Goal: Task Accomplishment & Management: Manage account settings

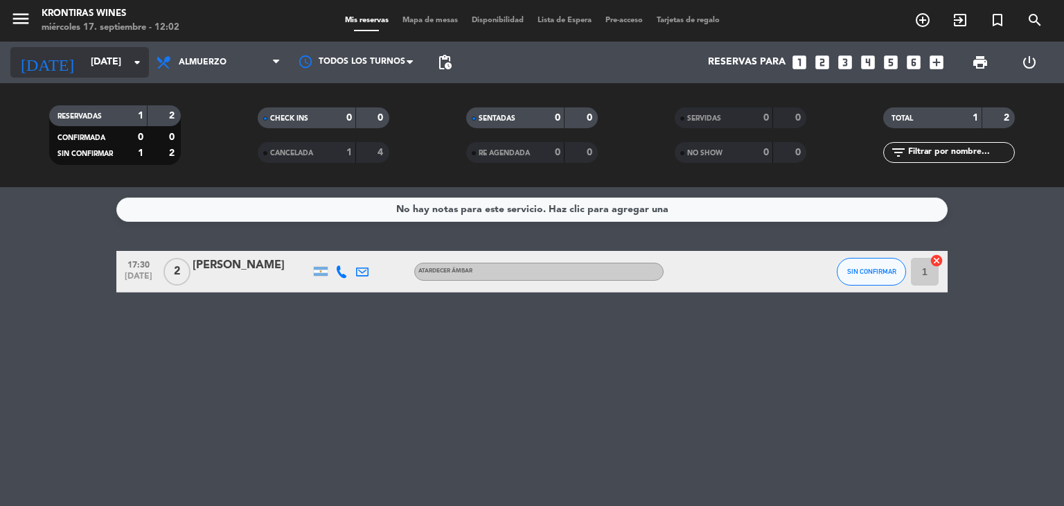
click at [107, 53] on input "[DATE]" at bounding box center [150, 62] width 132 height 25
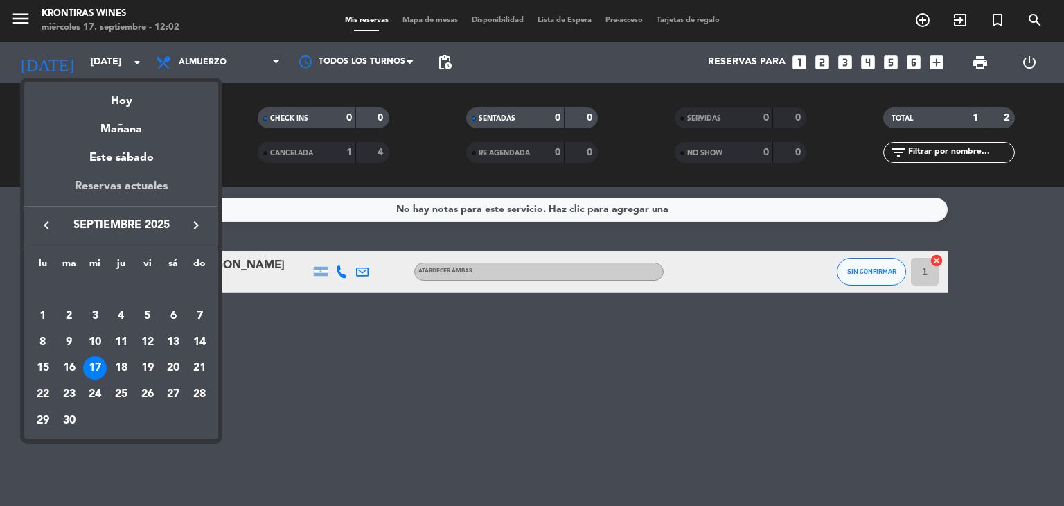
click at [166, 178] on div "Reservas actuales" at bounding box center [121, 191] width 194 height 28
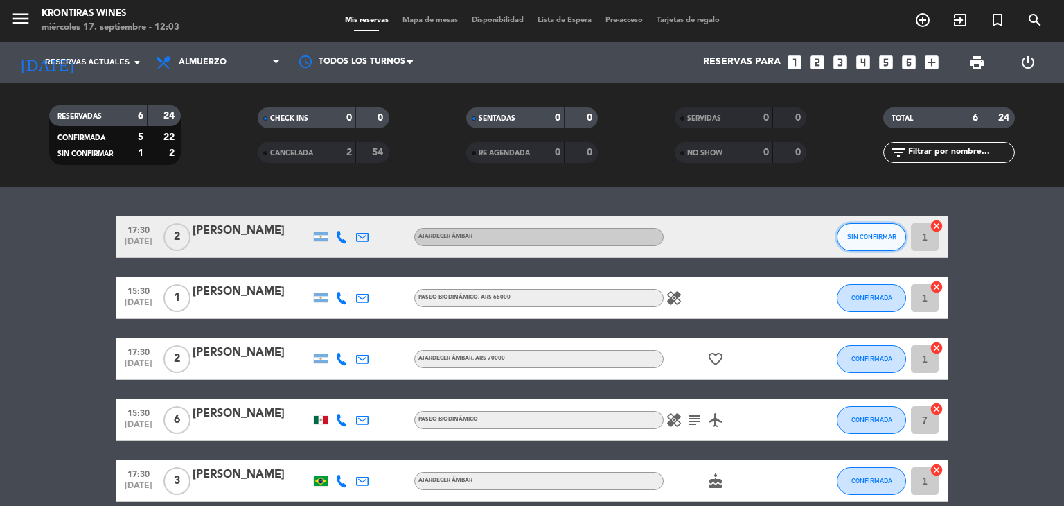
click at [850, 241] on button "SIN CONFIRMAR" at bounding box center [871, 237] width 69 height 28
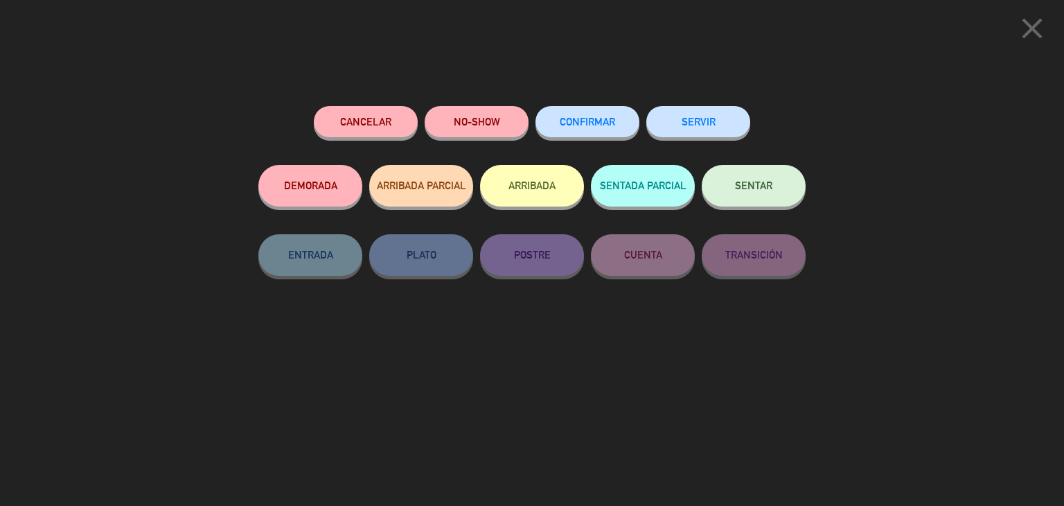
click at [1025, 31] on icon "close" at bounding box center [1032, 28] width 35 height 35
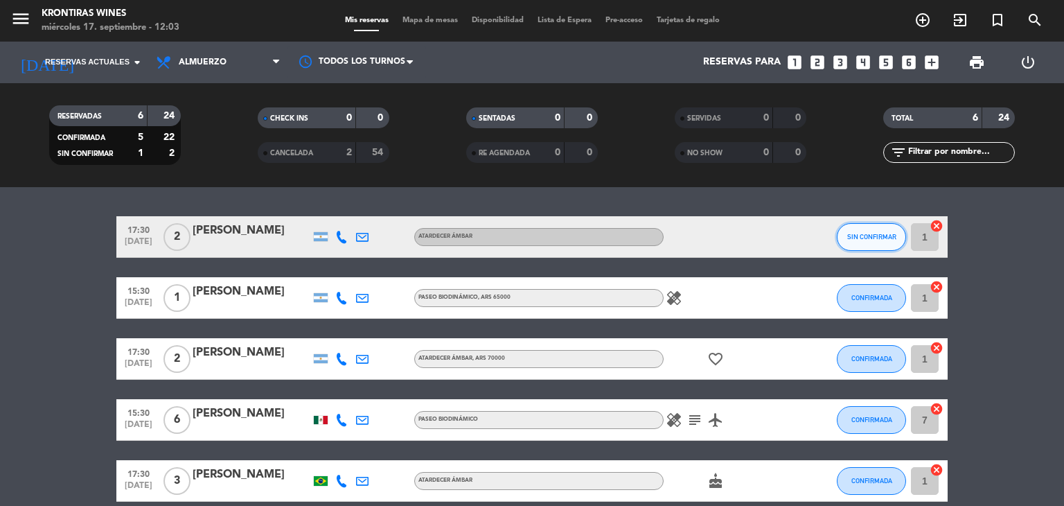
click at [873, 240] on button "SIN CONFIRMAR" at bounding box center [871, 237] width 69 height 28
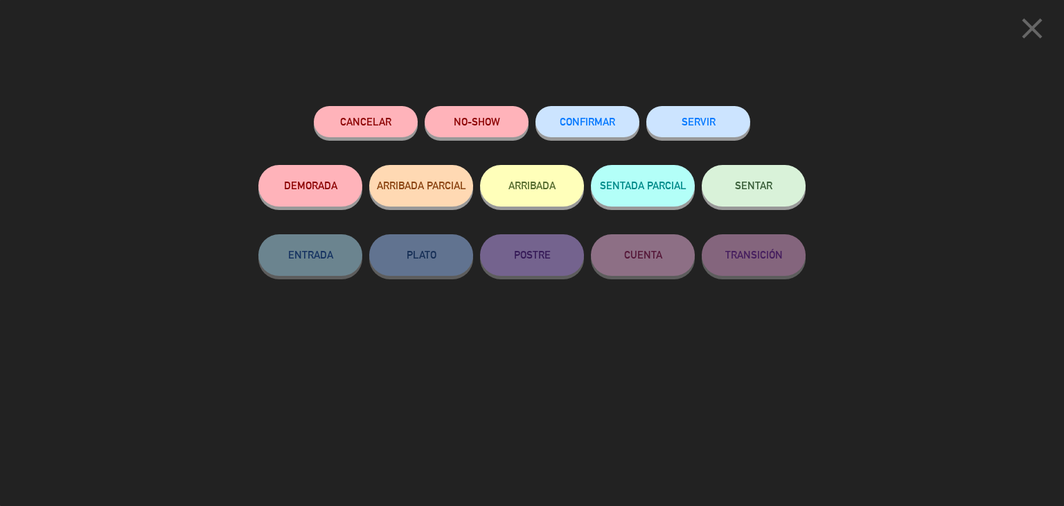
click at [582, 123] on span "CONFIRMAR" at bounding box center [587, 122] width 55 height 12
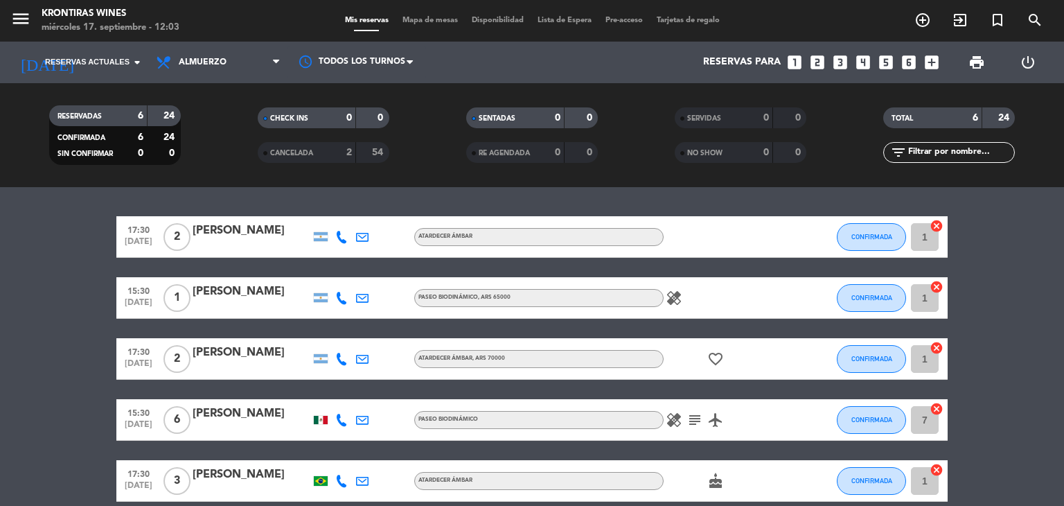
click at [673, 297] on icon "healing" at bounding box center [674, 298] width 17 height 17
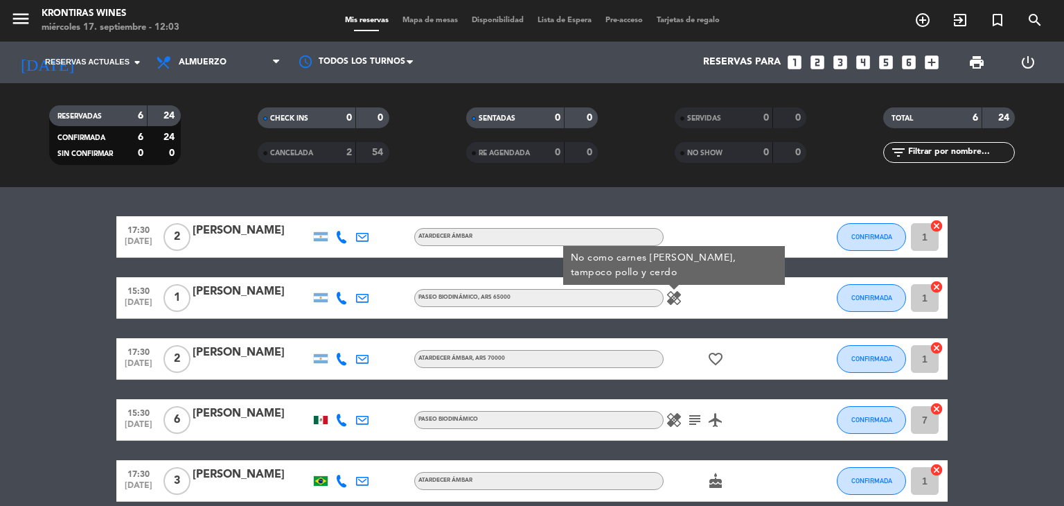
click at [740, 302] on div "healing No como carnes [PERSON_NAME], tampoco pollo y cerdo" at bounding box center [725, 297] width 125 height 41
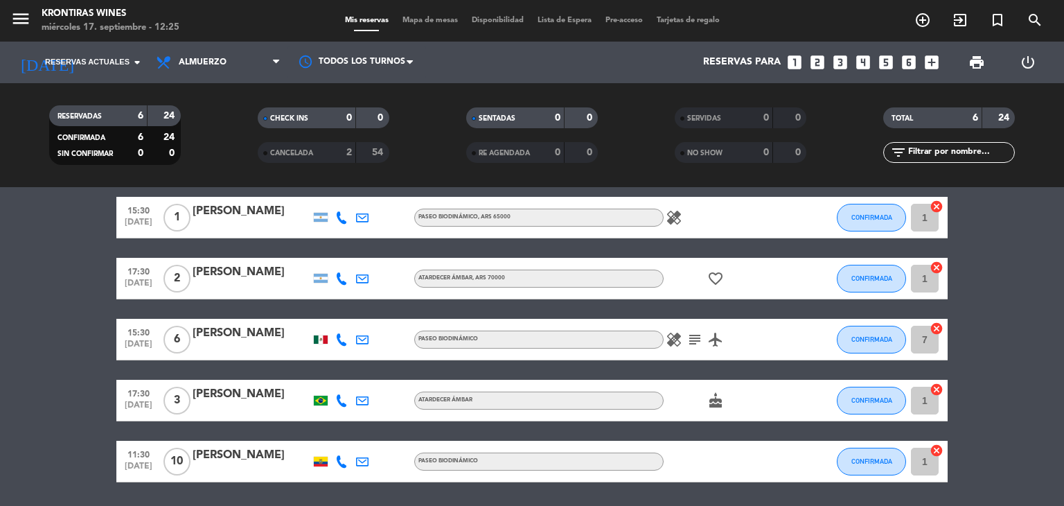
scroll to position [57, 0]
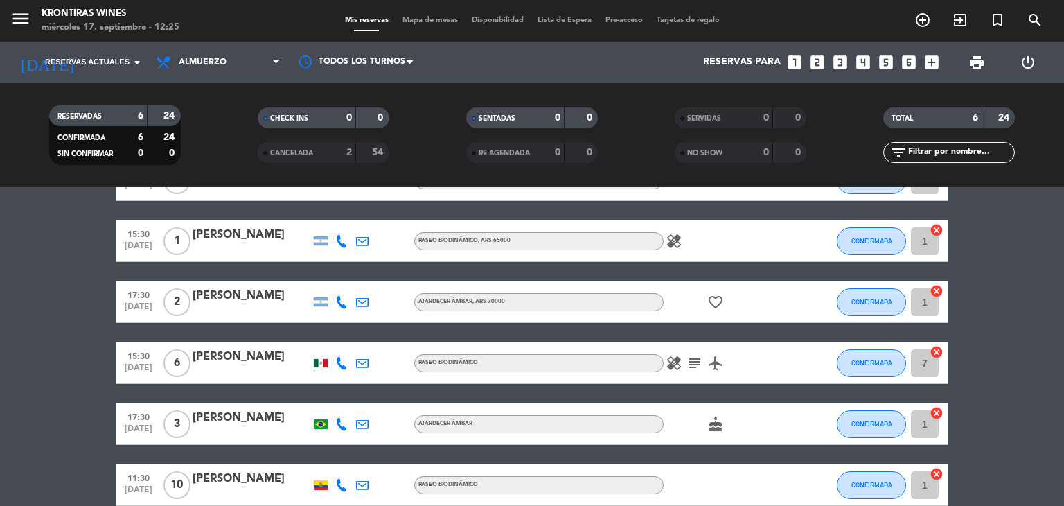
click at [237, 369] on div at bounding box center [252, 371] width 118 height 11
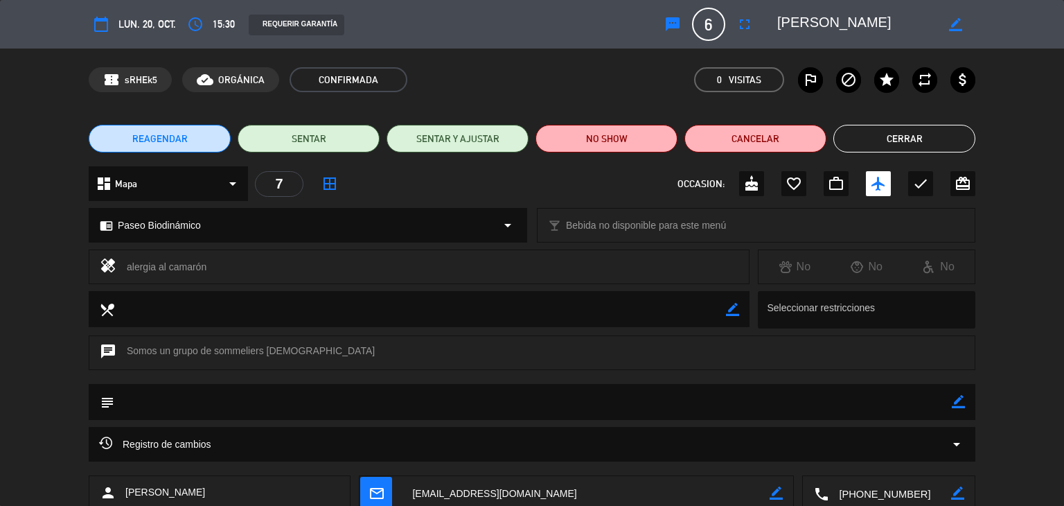
click at [233, 186] on icon "arrow_drop_down" at bounding box center [232, 183] width 17 height 17
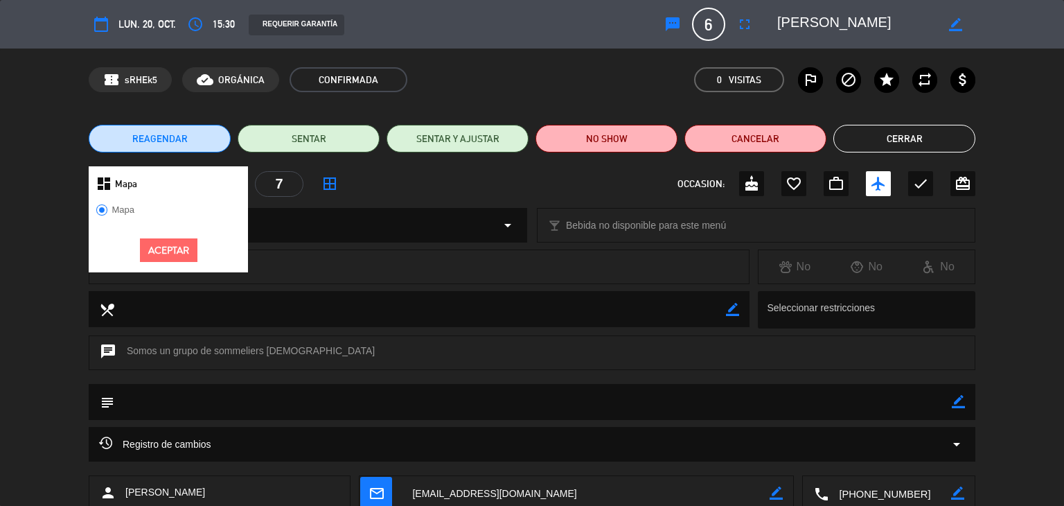
click at [233, 181] on div "dashboard Mapa" at bounding box center [168, 183] width 159 height 35
click at [277, 186] on div "7" at bounding box center [279, 184] width 48 height 26
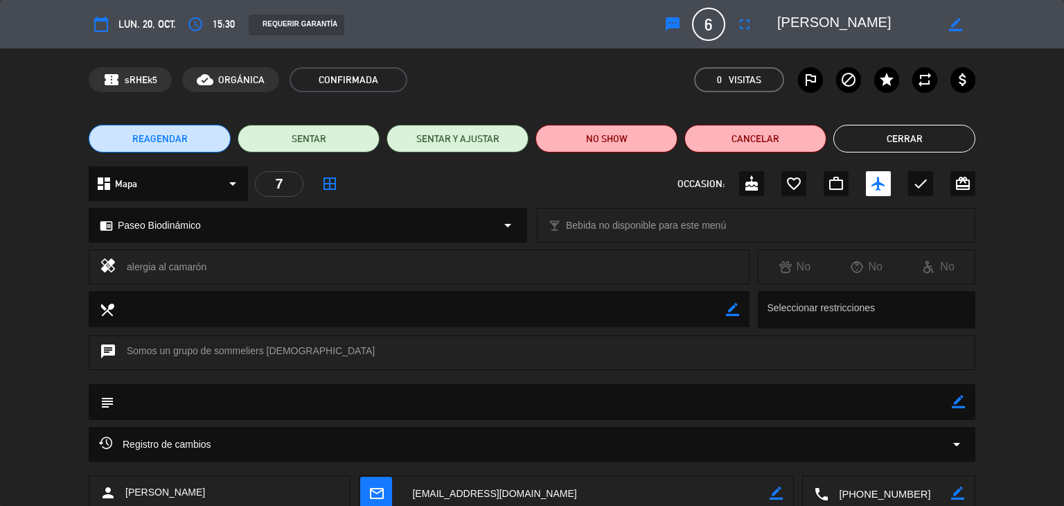
click at [292, 184] on div "7" at bounding box center [279, 184] width 48 height 26
click at [325, 184] on icon "border_all" at bounding box center [329, 183] width 17 height 17
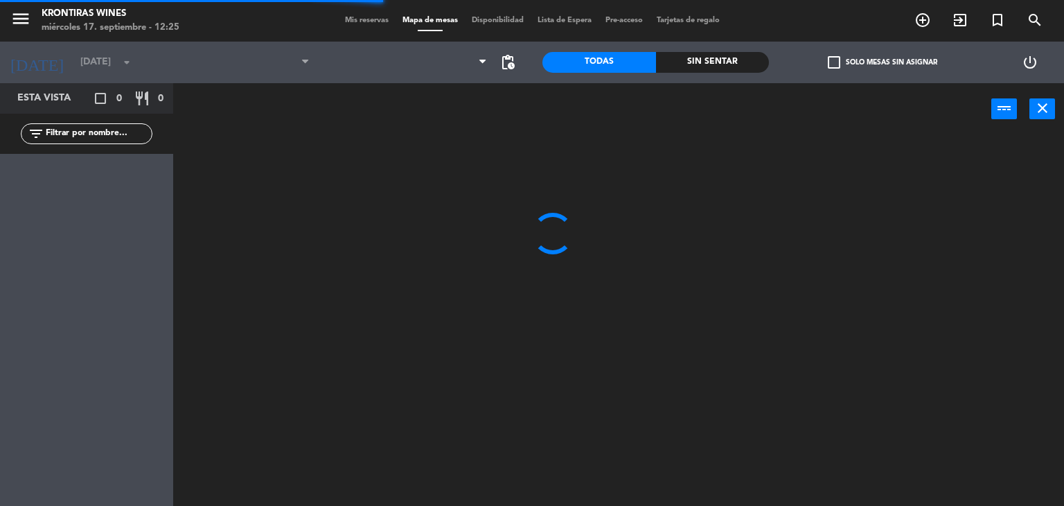
type input "[DATE]"
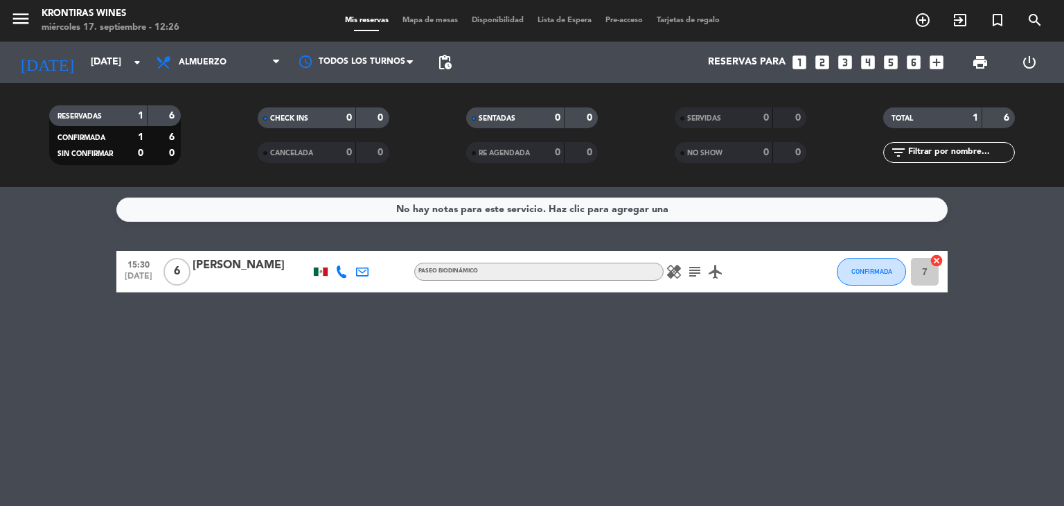
click at [175, 272] on span "6" at bounding box center [176, 272] width 27 height 28
click at [172, 270] on span "6" at bounding box center [176, 272] width 27 height 28
click at [173, 270] on span "6" at bounding box center [176, 272] width 27 height 28
click at [211, 278] on div at bounding box center [252, 280] width 118 height 11
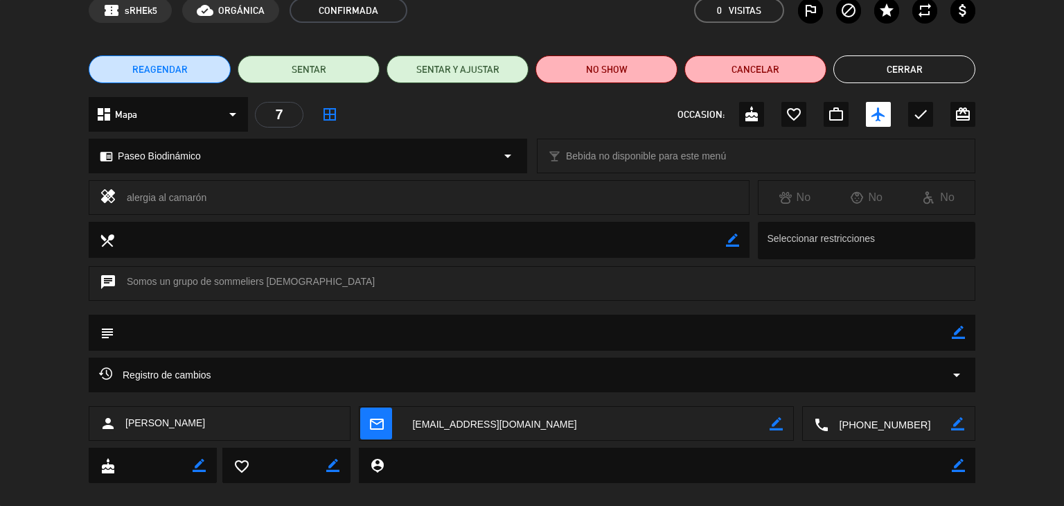
scroll to position [88, 0]
